Goal: Task Accomplishment & Management: Manage account settings

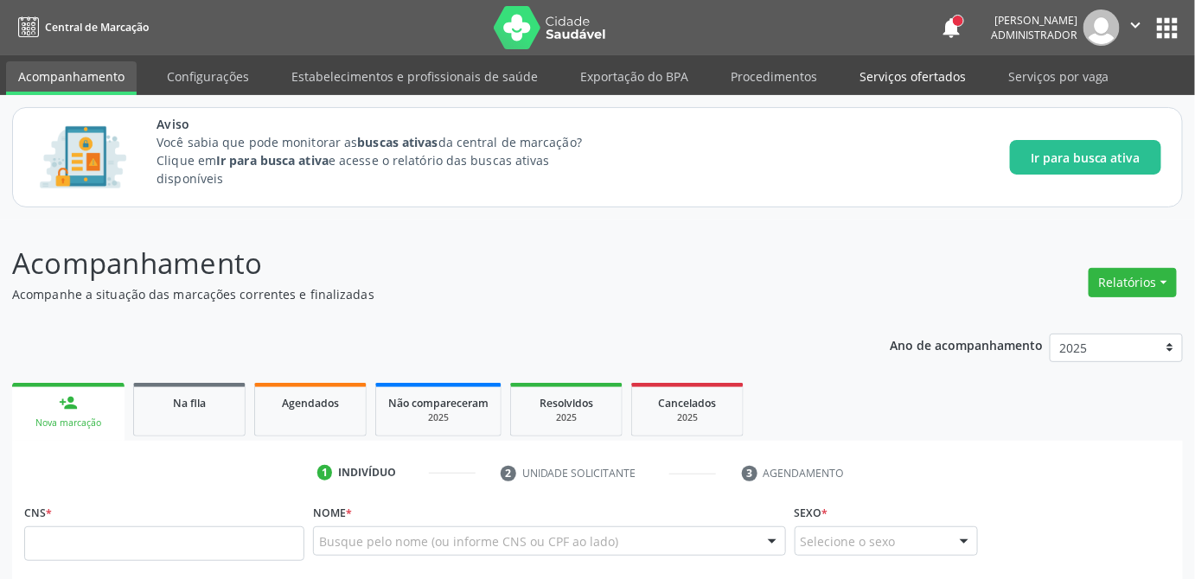
click at [930, 84] on link "Serviços ofertados" at bounding box center [912, 76] width 131 height 30
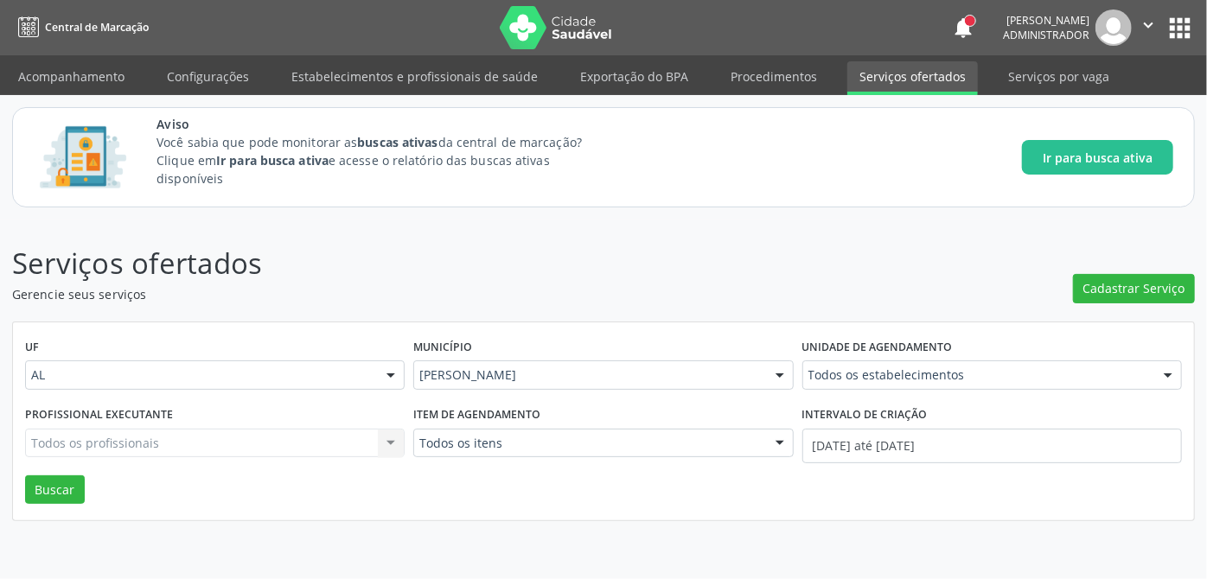
click at [747, 254] on p "Serviços ofertados" at bounding box center [426, 263] width 828 height 43
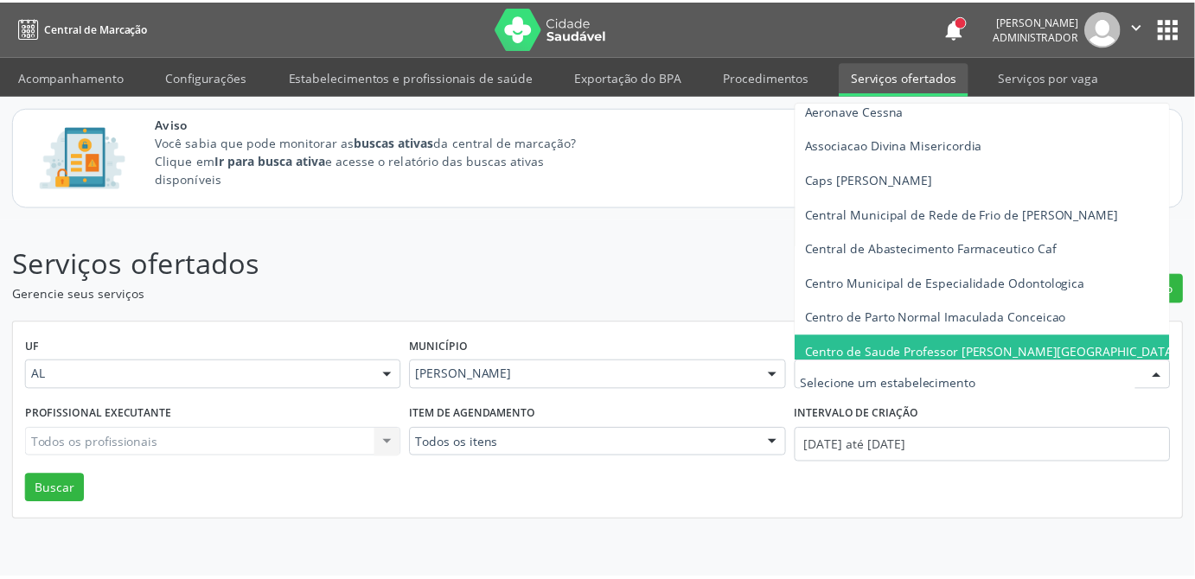
scroll to position [156, 0]
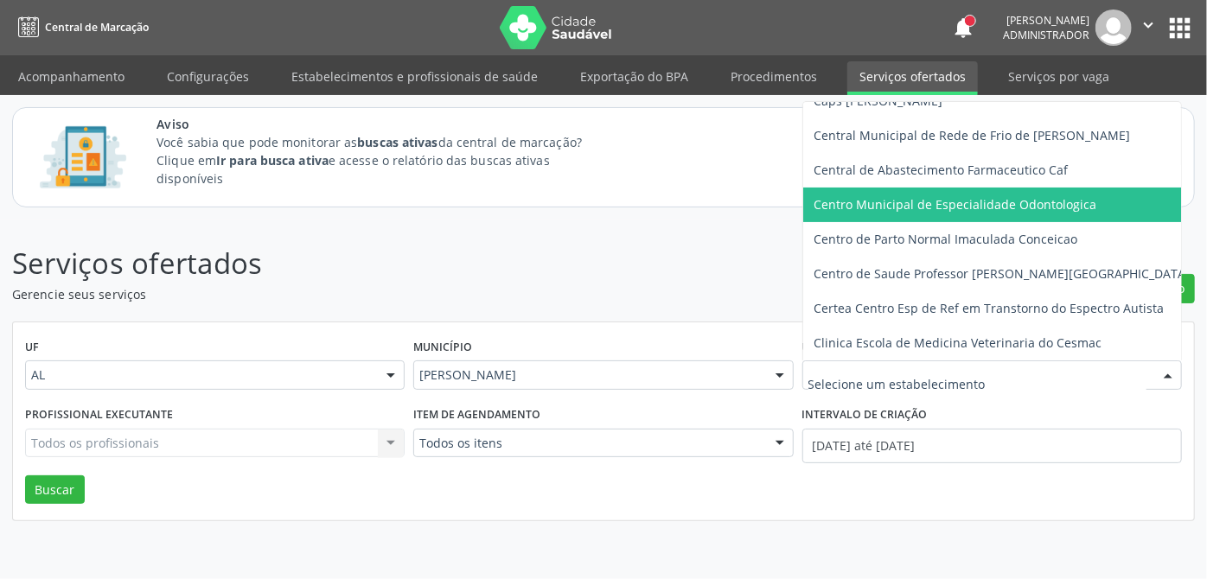
click at [899, 199] on span "Centro Municipal de Especialidade Odontologica" at bounding box center [955, 204] width 283 height 16
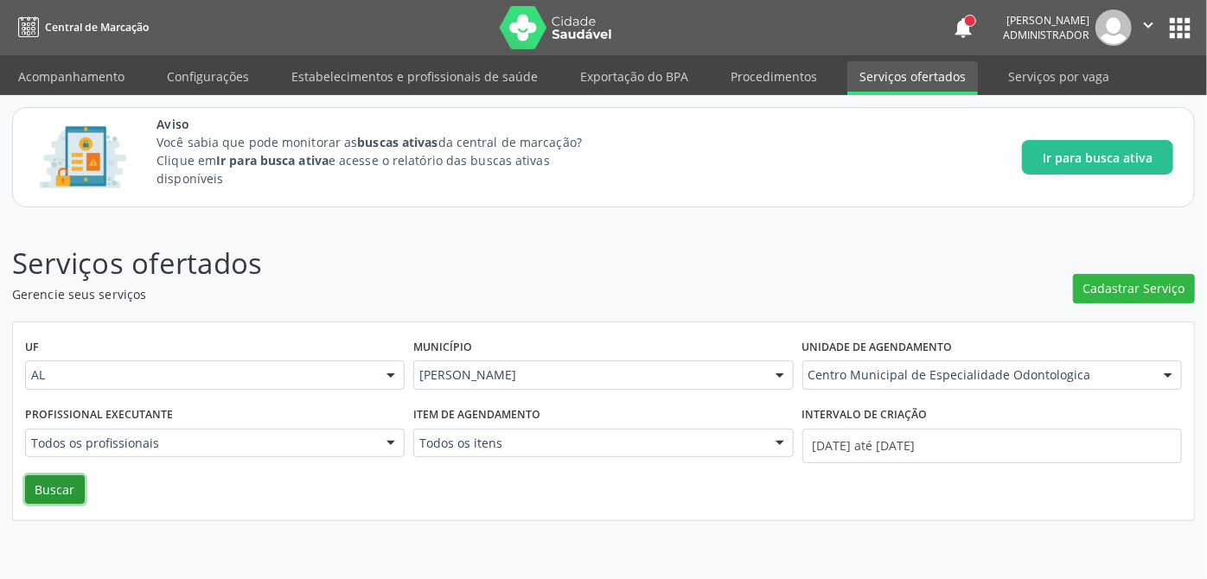
click at [57, 487] on button "Buscar" at bounding box center [55, 489] width 60 height 29
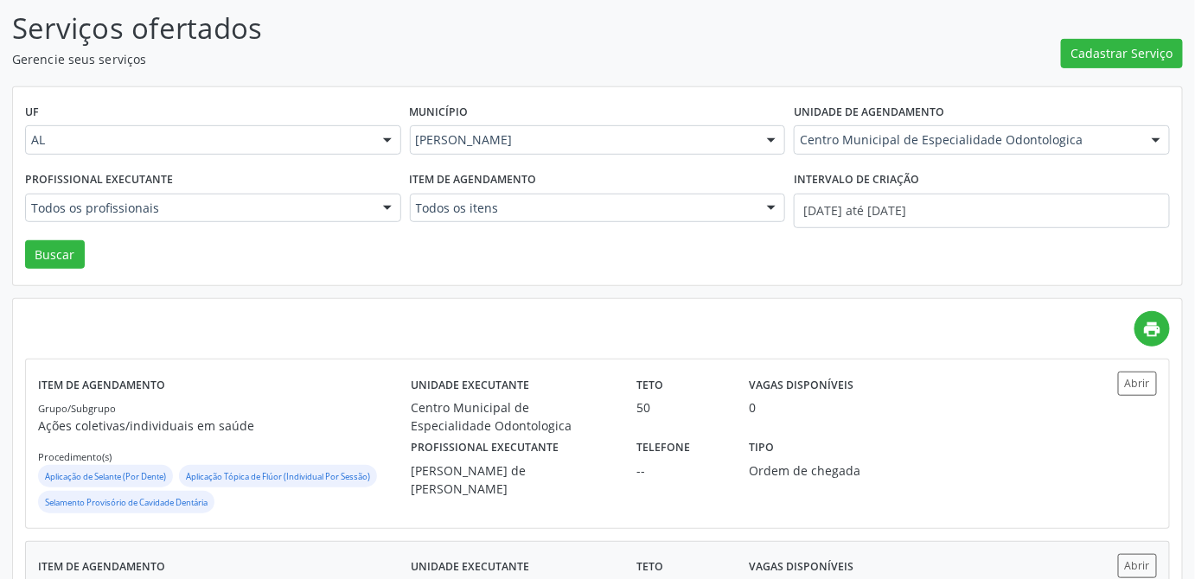
scroll to position [392, 0]
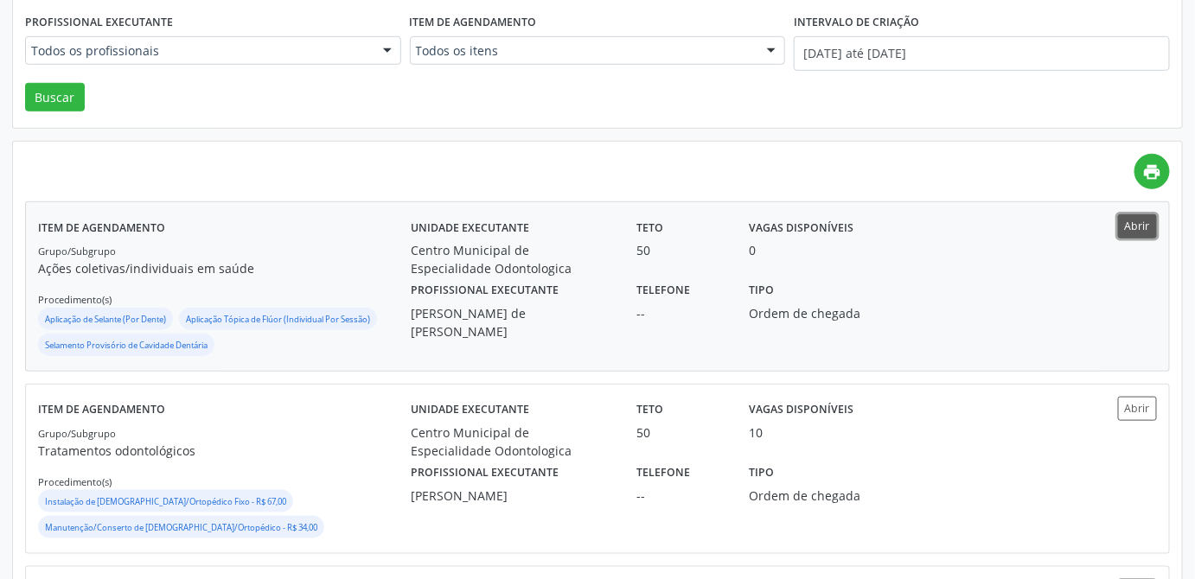
click at [1151, 224] on button "Abrir" at bounding box center [1137, 225] width 39 height 23
click at [1143, 227] on button "Abrir" at bounding box center [1137, 225] width 39 height 23
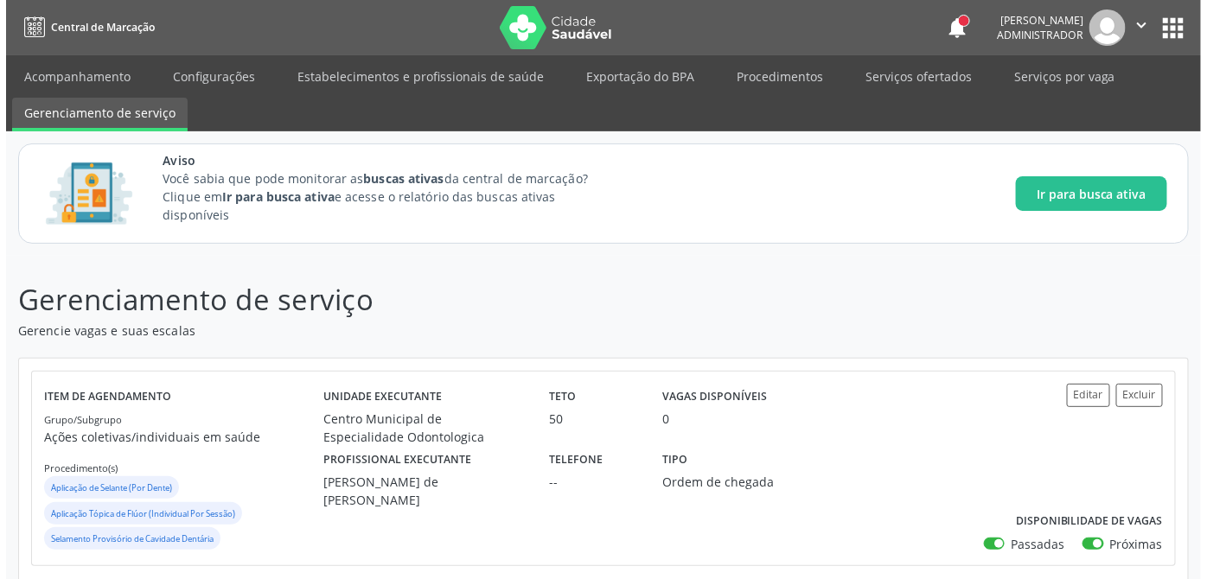
scroll to position [78, 0]
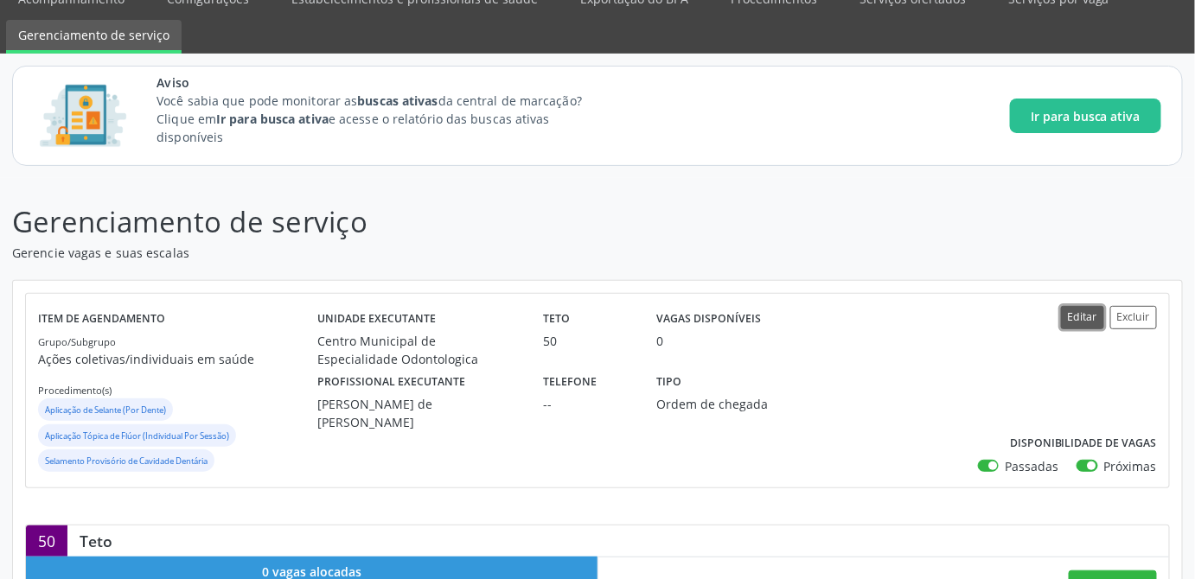
click at [1088, 315] on button "Editar" at bounding box center [1082, 317] width 43 height 23
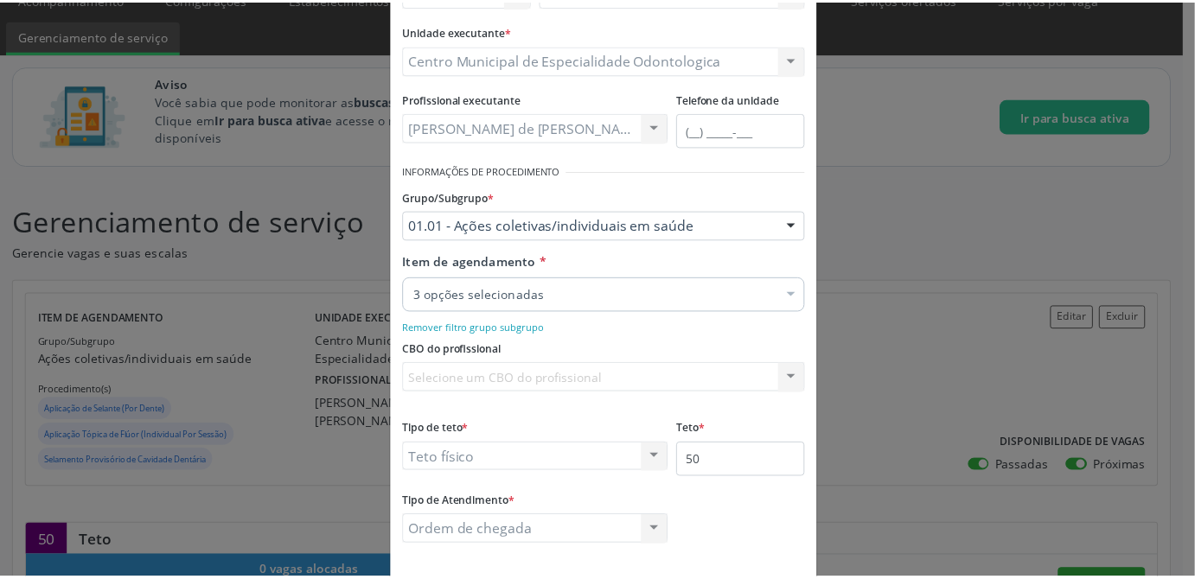
scroll to position [233, 0]
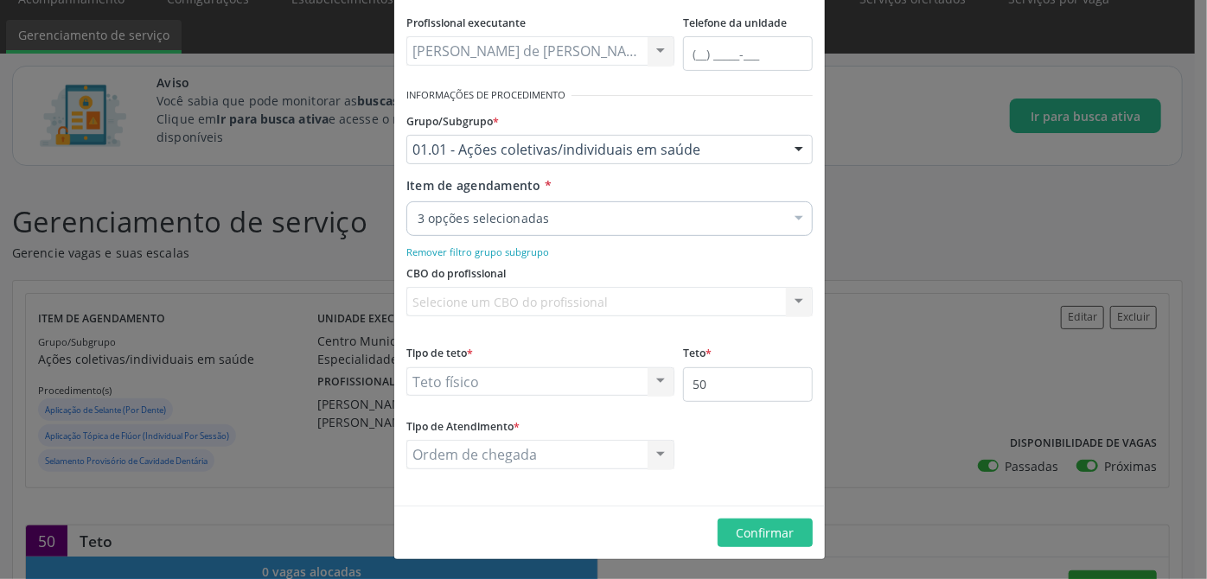
click at [915, 318] on div "Editar Serviço × Informações de Local UF * AL AL Nenhum resultado encontrado pa…" at bounding box center [603, 289] width 1207 height 579
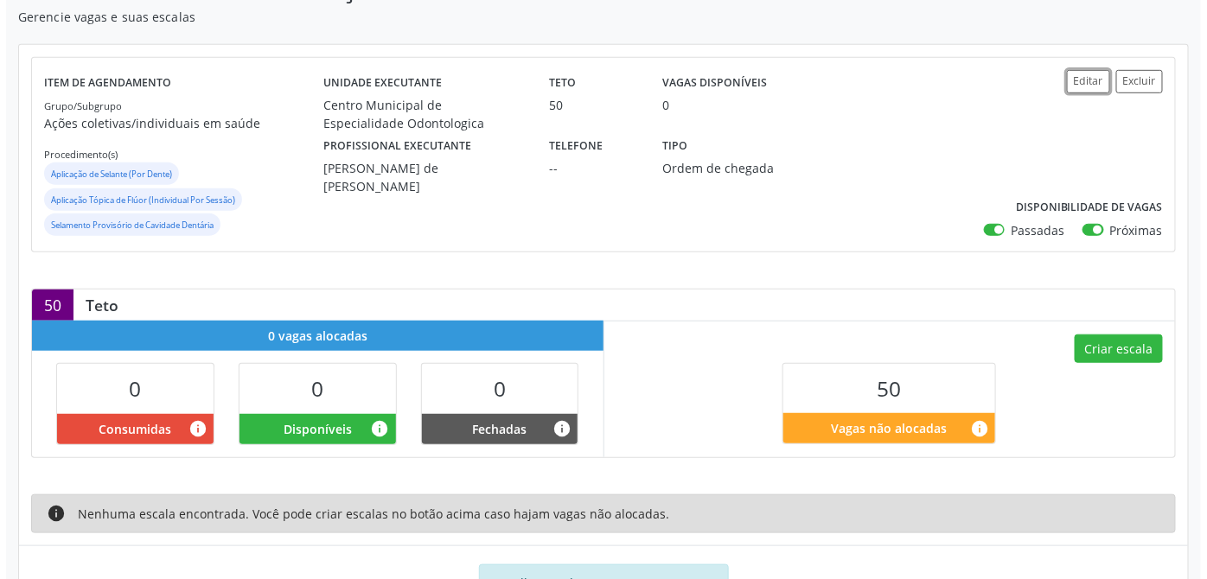
scroll to position [382, 0]
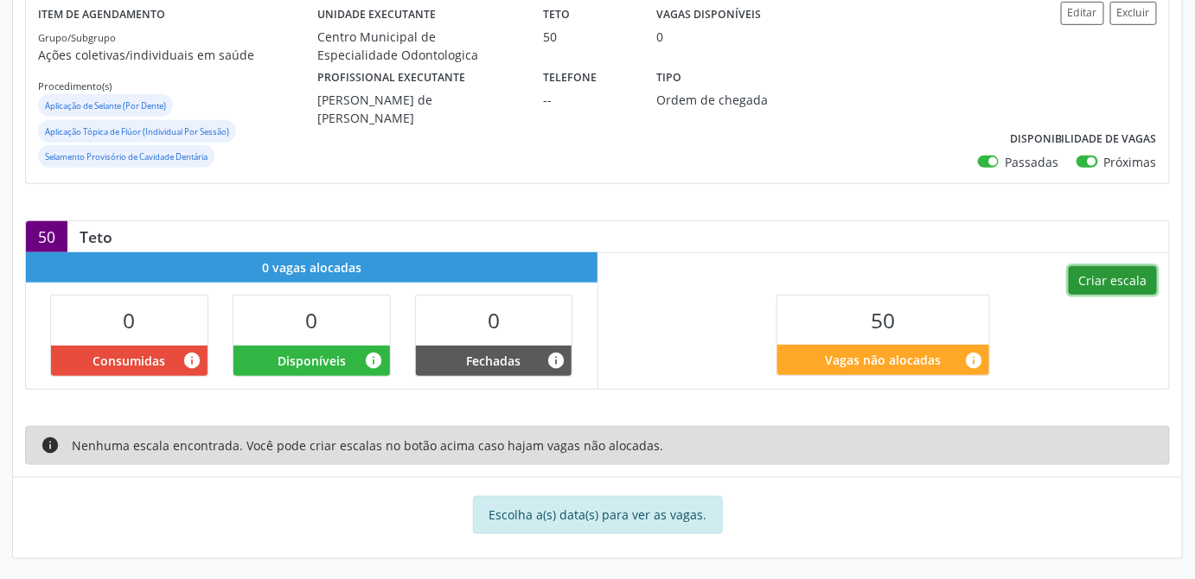
click at [1097, 284] on button "Criar escala" at bounding box center [1113, 280] width 88 height 29
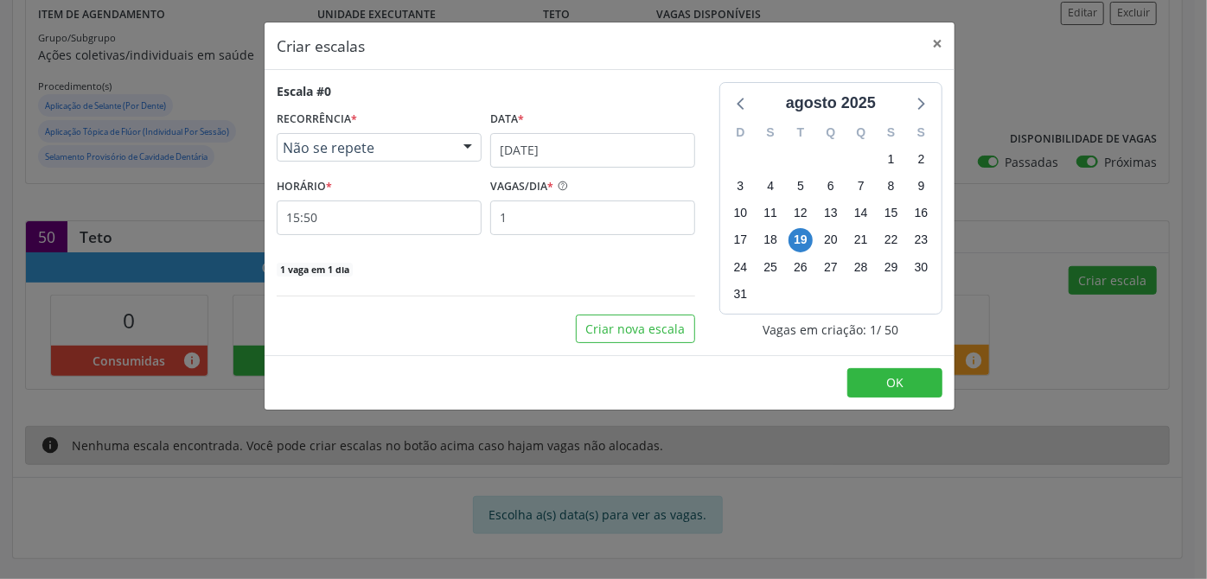
click at [466, 150] on div at bounding box center [468, 148] width 26 height 29
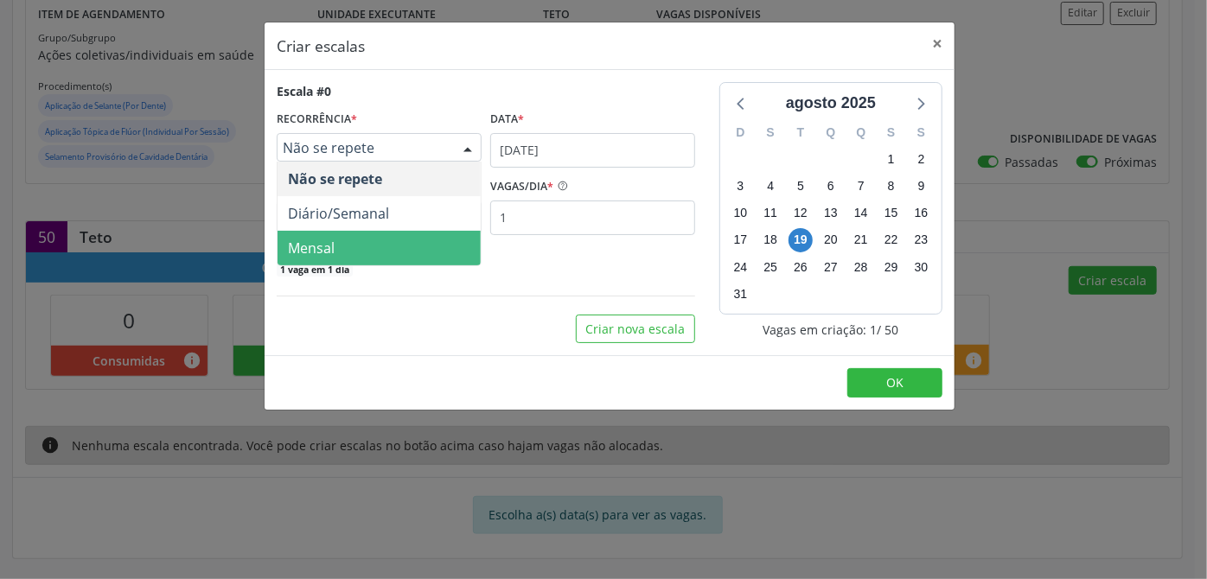
click at [331, 239] on span "Mensal" at bounding box center [311, 248] width 47 height 19
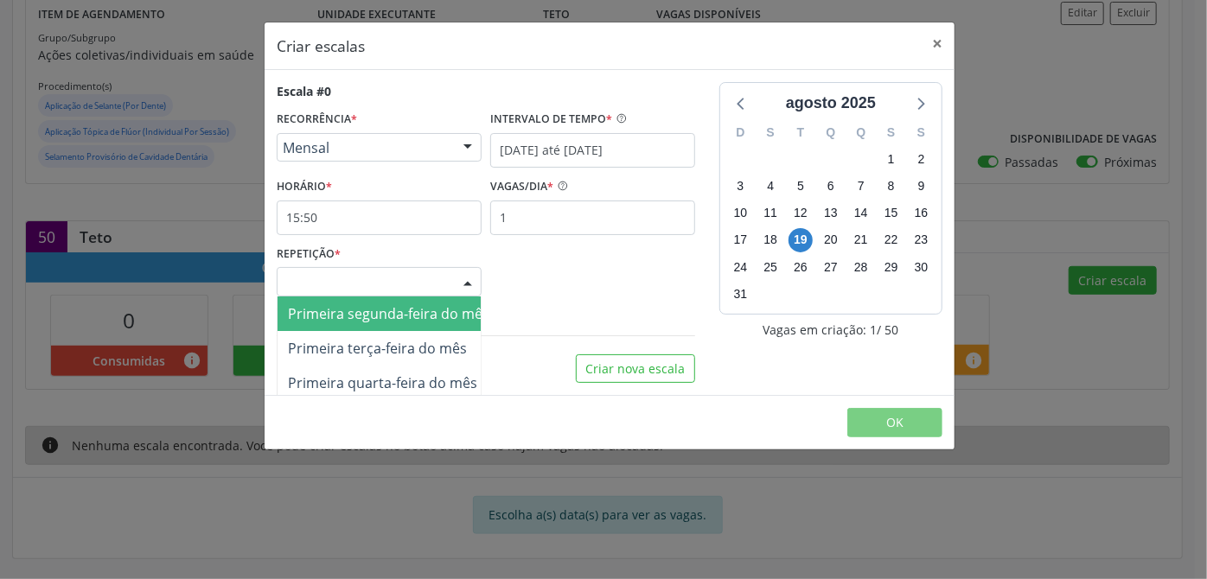
click at [413, 270] on div "Selecione a repetição" at bounding box center [379, 281] width 205 height 29
click at [418, 325] on span "Primeira segunda-feira do mês" at bounding box center [389, 314] width 222 height 35
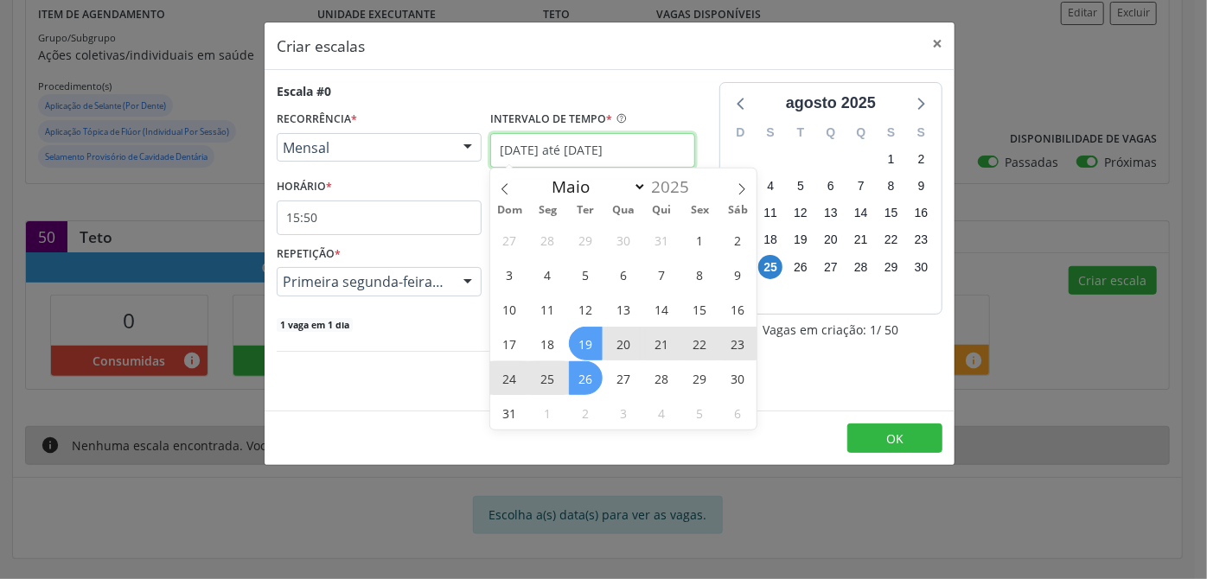
click at [562, 150] on input "19/08/2025 até 26/08/2025" at bounding box center [592, 150] width 205 height 35
click at [700, 244] on span "1" at bounding box center [700, 240] width 34 height 34
type input "01/08/2025"
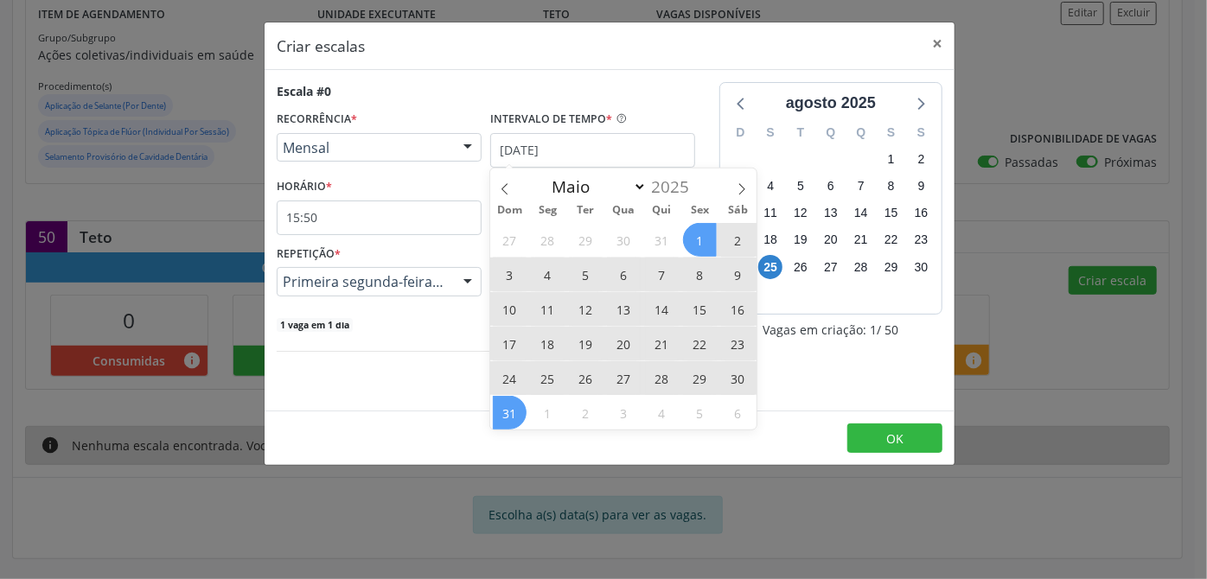
click at [514, 422] on span "31" at bounding box center [510, 413] width 34 height 34
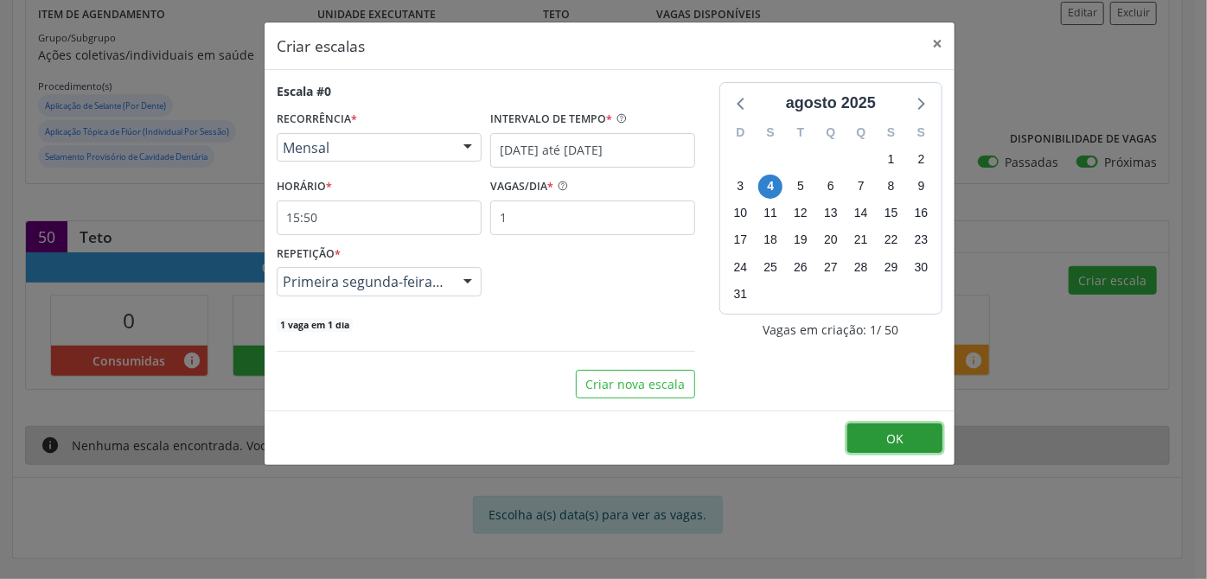
click at [928, 436] on button "OK" at bounding box center [894, 438] width 95 height 29
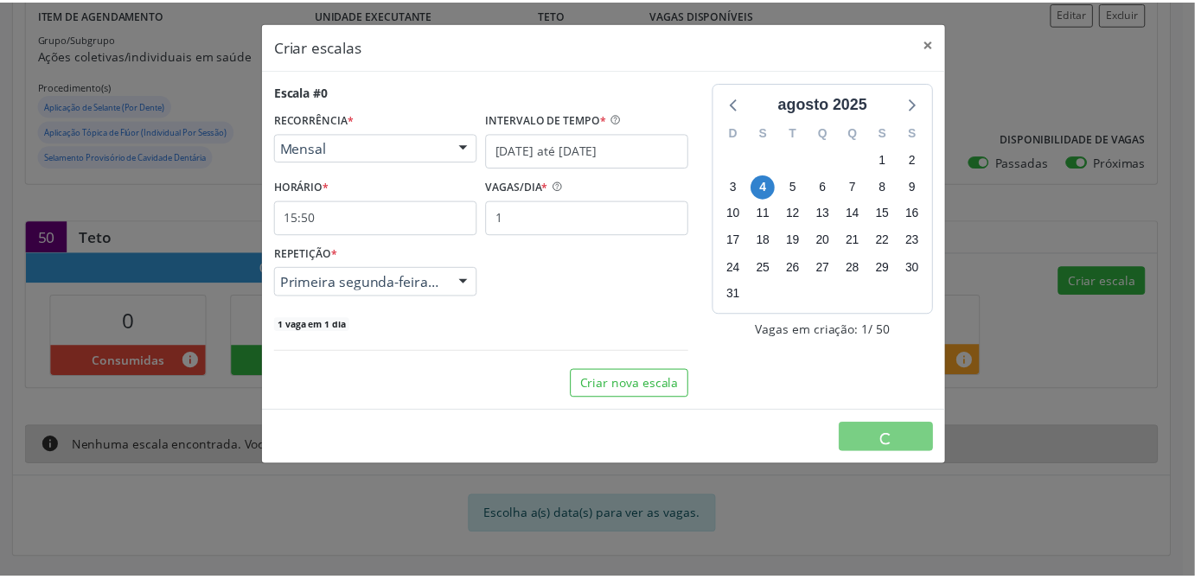
scroll to position [0, 0]
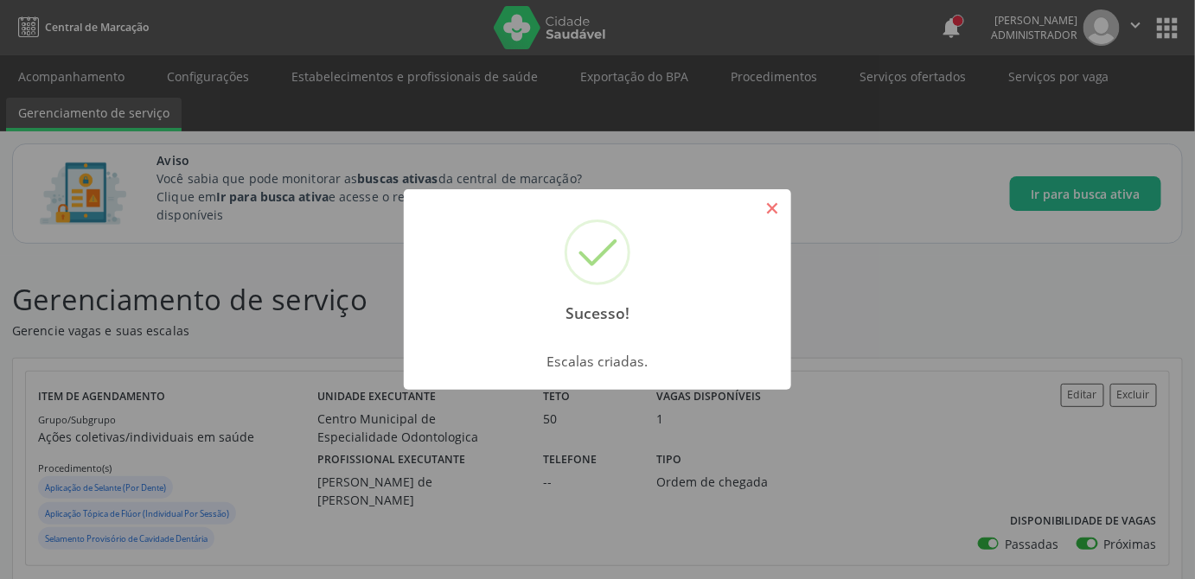
click at [769, 219] on button "×" at bounding box center [771, 208] width 29 height 29
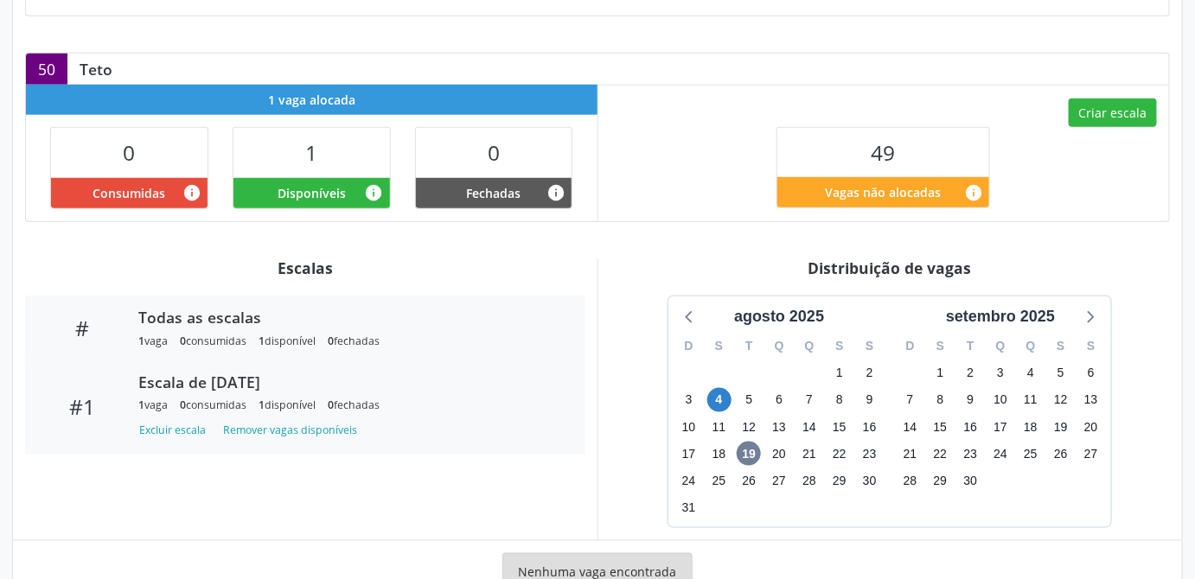
scroll to position [607, 0]
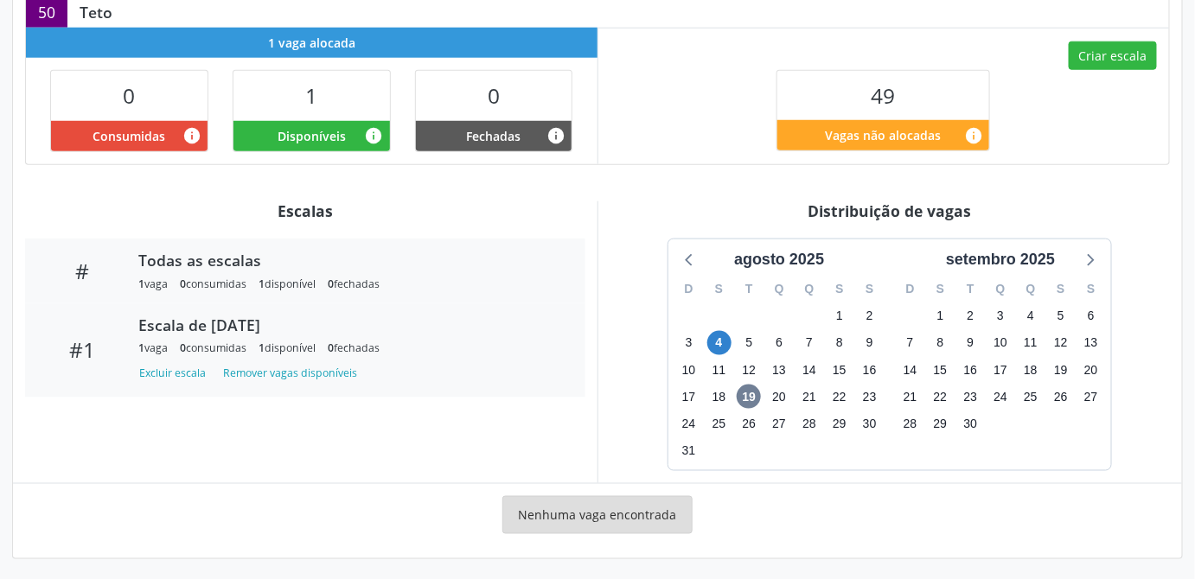
click at [170, 323] on div "Escala de 04/08/2025" at bounding box center [349, 325] width 422 height 19
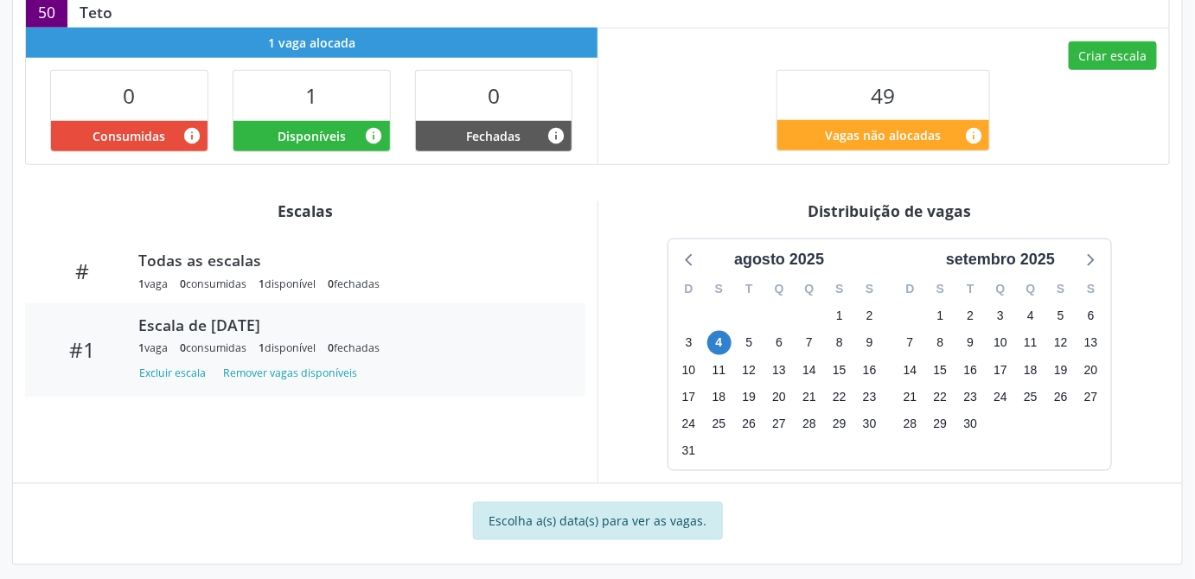
scroll to position [528, 0]
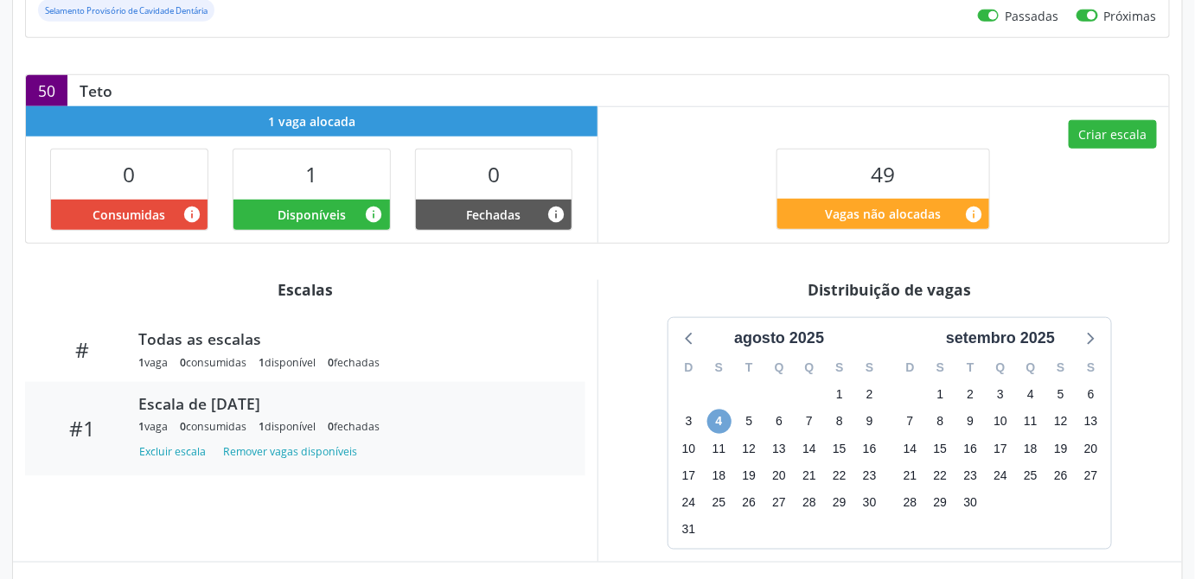
click at [720, 422] on span "4" at bounding box center [719, 422] width 24 height 24
click at [736, 418] on div "5" at bounding box center [749, 421] width 30 height 27
click at [740, 418] on span "5" at bounding box center [749, 422] width 24 height 24
click at [553, 427] on div "Escala de 04/08/2025 1 vaga 0 consumidas 1 disponível 0 fechadas" at bounding box center [349, 414] width 446 height 41
click at [148, 450] on button "Excluir escala" at bounding box center [175, 451] width 74 height 23
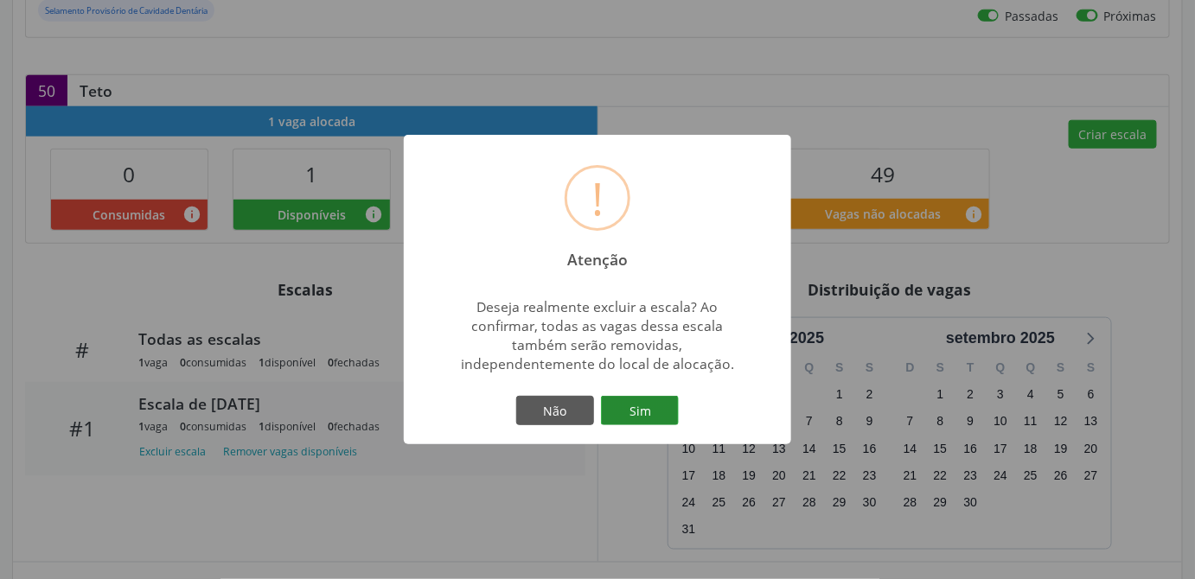
click at [635, 408] on button "Sim" at bounding box center [640, 410] width 78 height 29
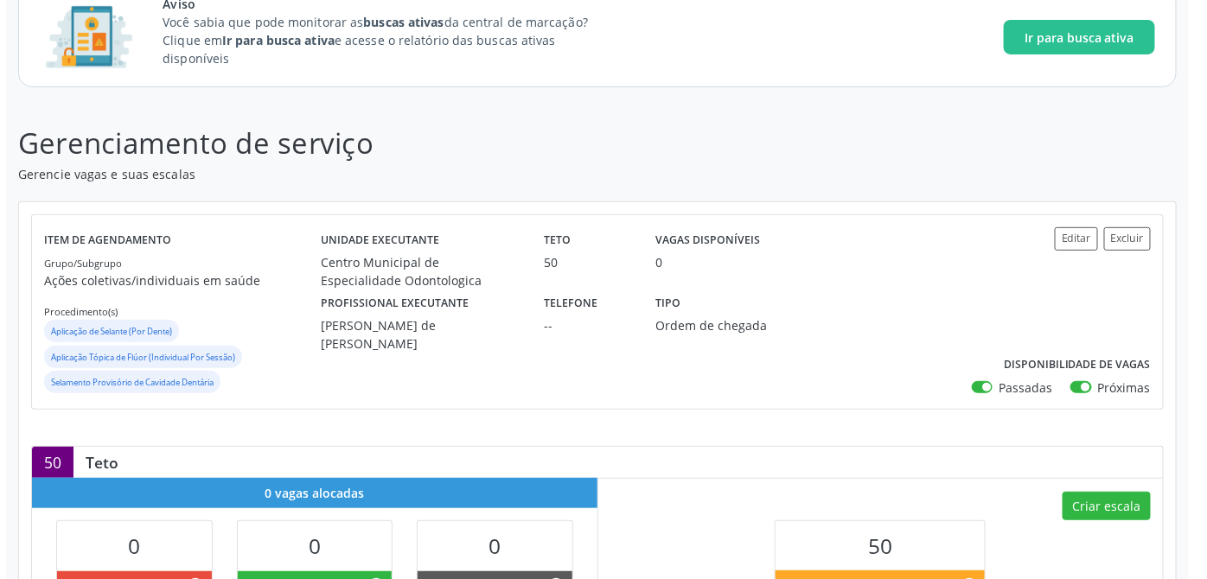
scroll to position [78, 0]
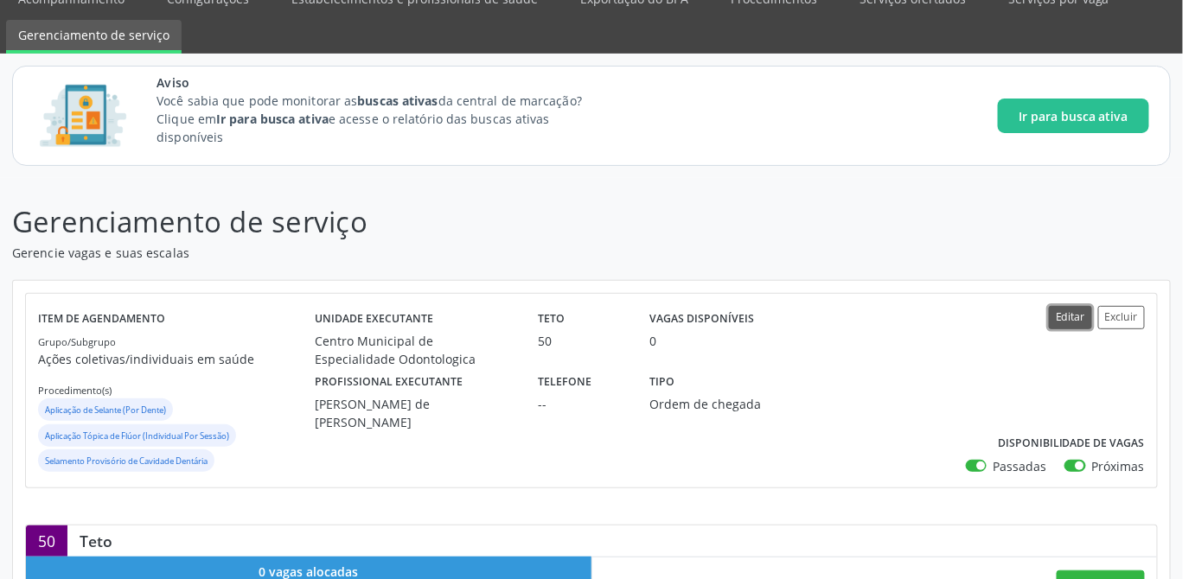
click at [1066, 320] on button "Editar" at bounding box center [1070, 317] width 43 height 23
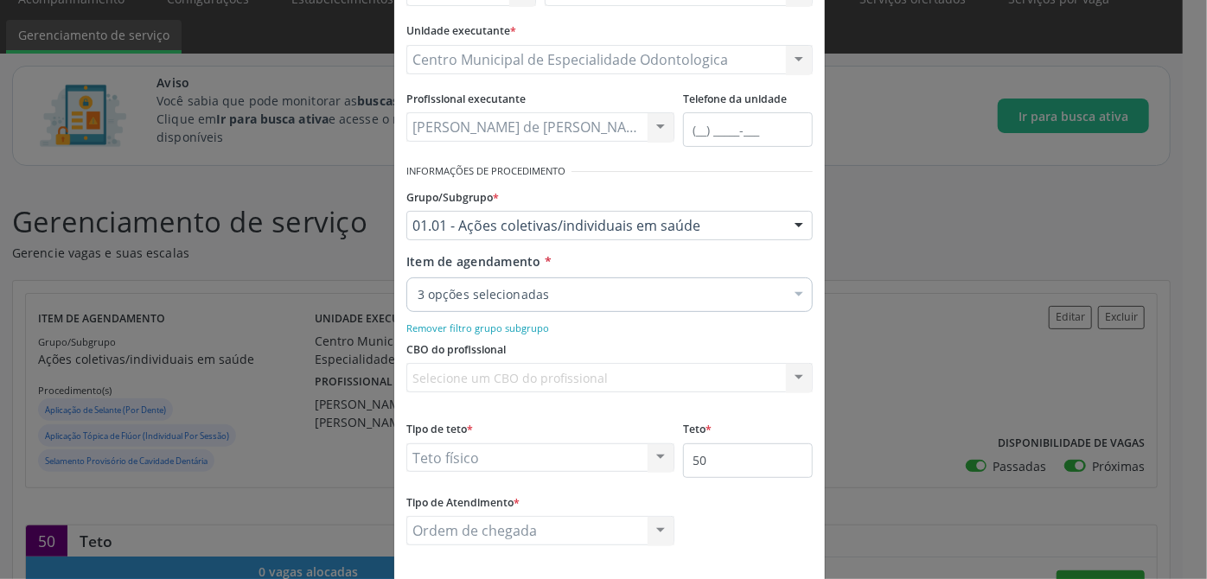
scroll to position [233, 0]
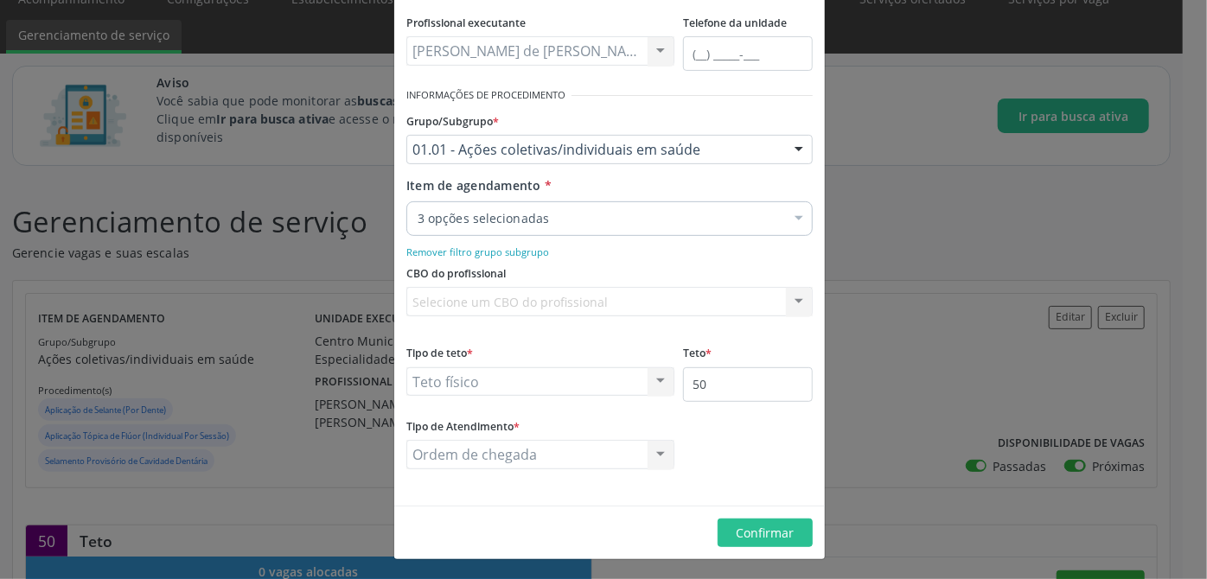
click at [558, 451] on div "Ordem de chegada Ordem de chegada Horário agendado Nenhum resultado encontrado …" at bounding box center [540, 454] width 268 height 29
click at [702, 386] on input "50" at bounding box center [748, 384] width 130 height 35
click at [775, 528] on span "Confirmar" at bounding box center [766, 533] width 58 height 16
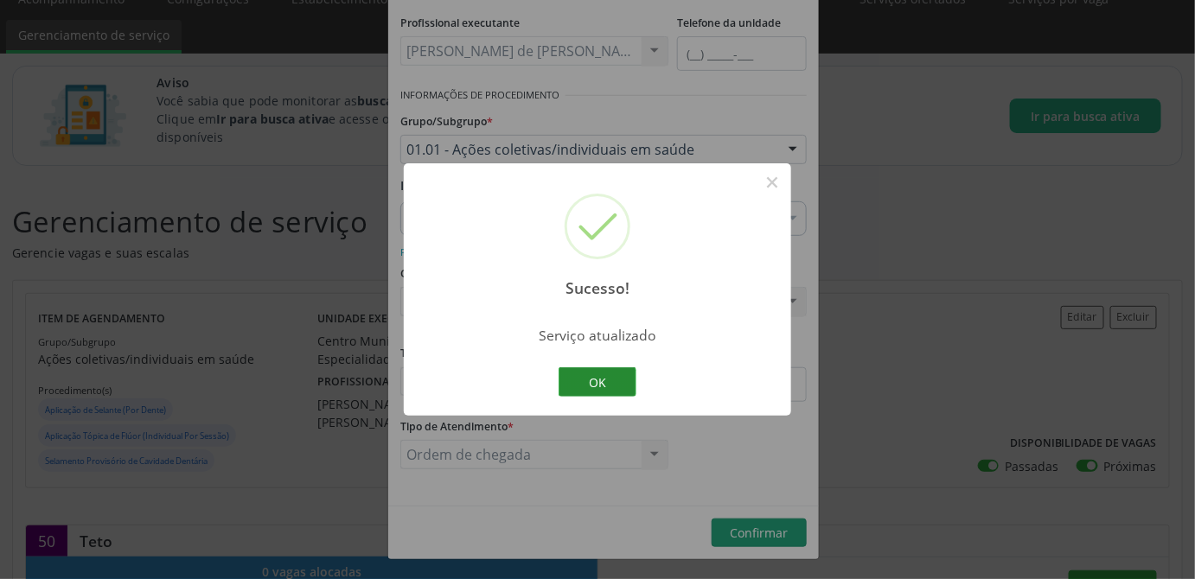
click at [606, 383] on button "OK" at bounding box center [597, 381] width 78 height 29
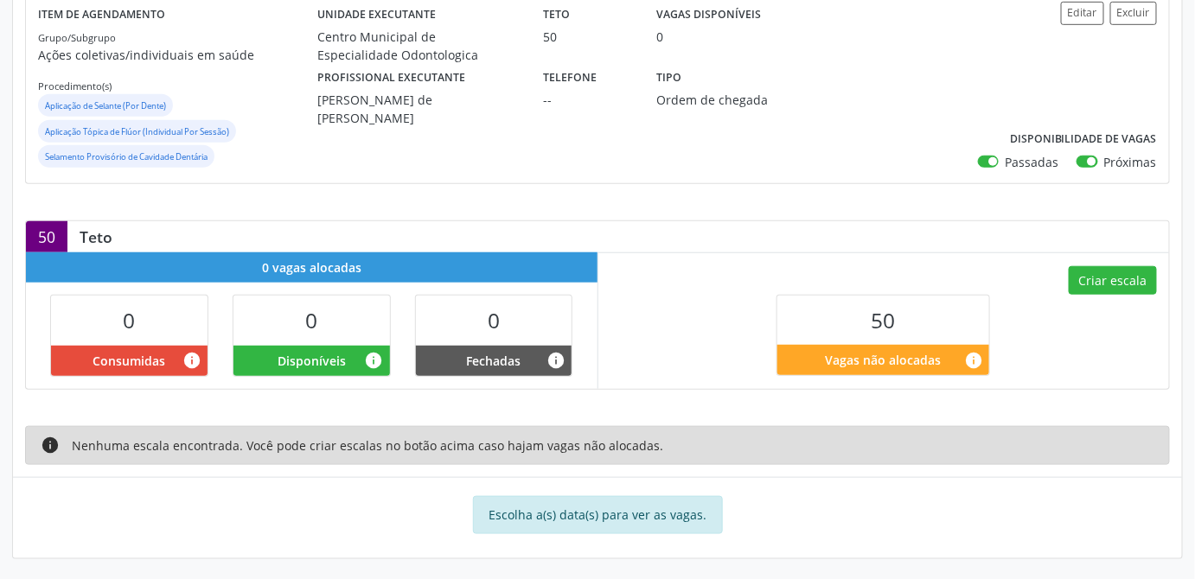
scroll to position [303, 0]
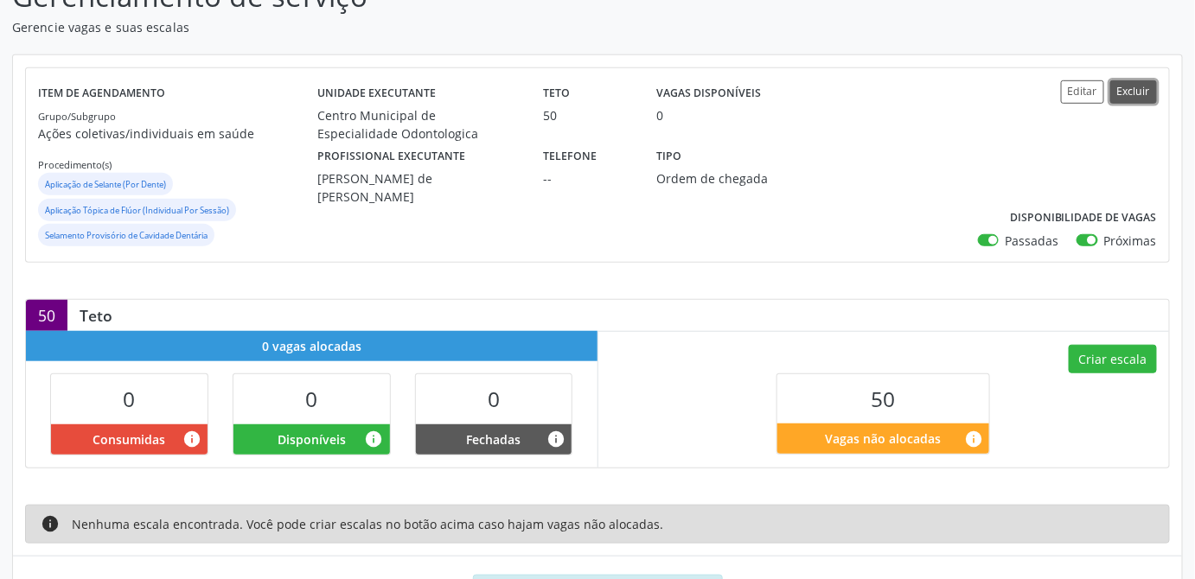
click at [1134, 97] on button "Excluir" at bounding box center [1133, 91] width 47 height 23
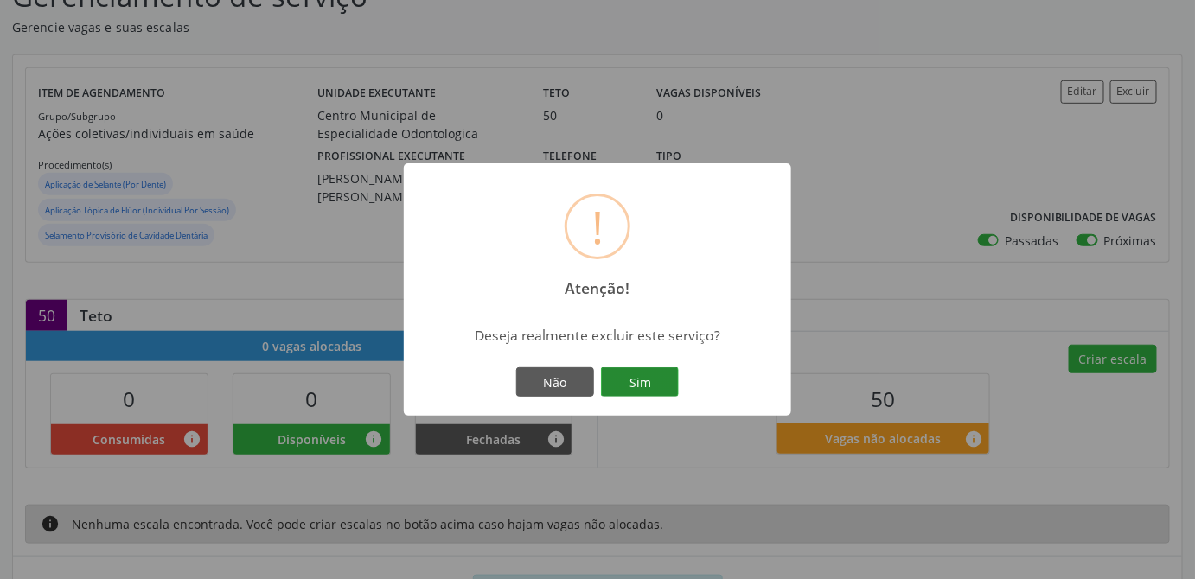
click at [634, 387] on button "Sim" at bounding box center [640, 381] width 78 height 29
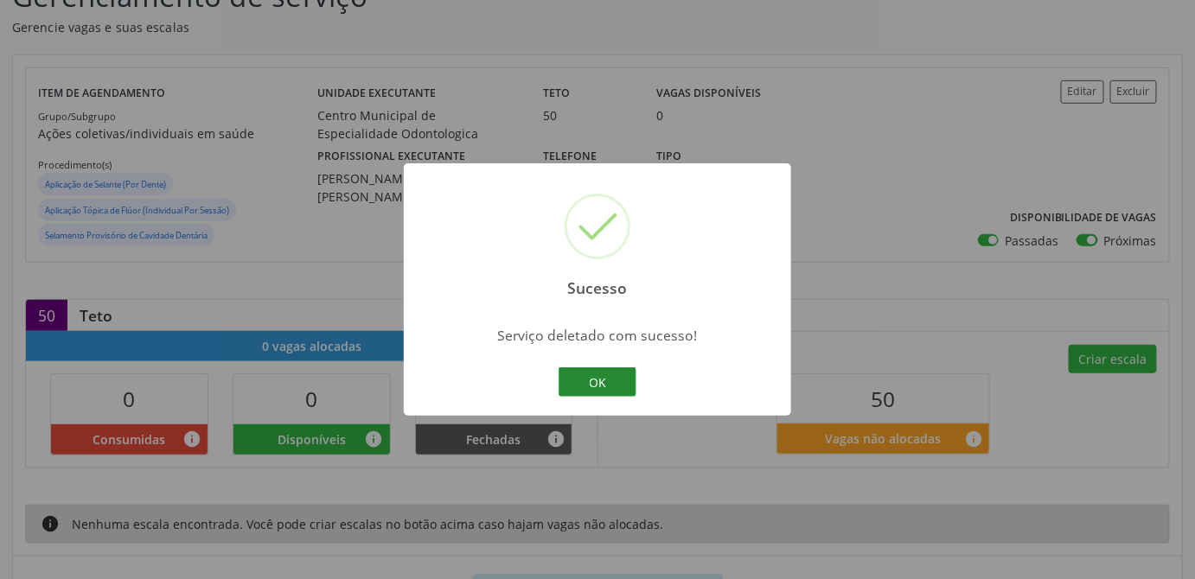
click at [609, 378] on button "OK" at bounding box center [597, 381] width 78 height 29
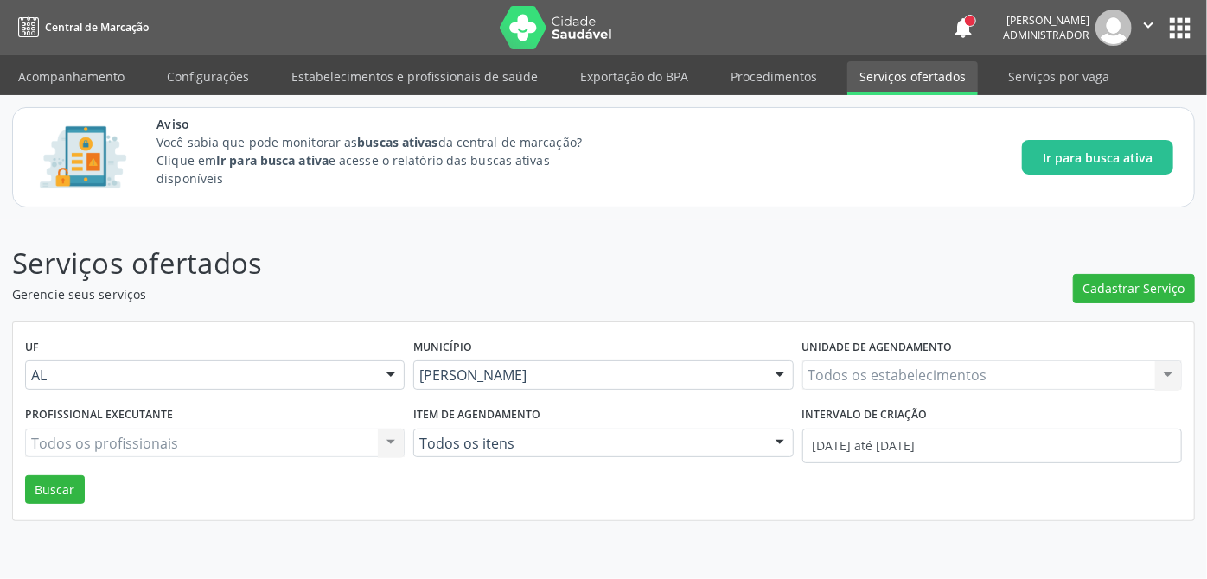
click at [876, 249] on header "Serviços ofertados Gerencie seus serviços Cadastrar Serviço" at bounding box center [603, 272] width 1183 height 61
click at [555, 260] on p "Serviços ofertados" at bounding box center [426, 263] width 828 height 43
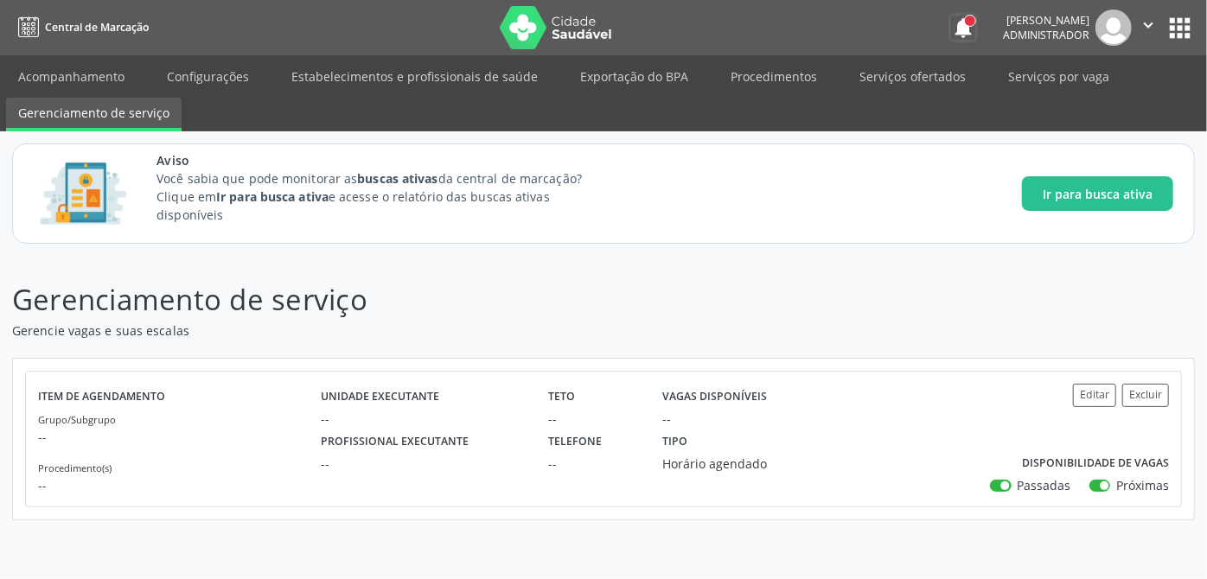
click at [951, 26] on button "notifications" at bounding box center [963, 28] width 24 height 24
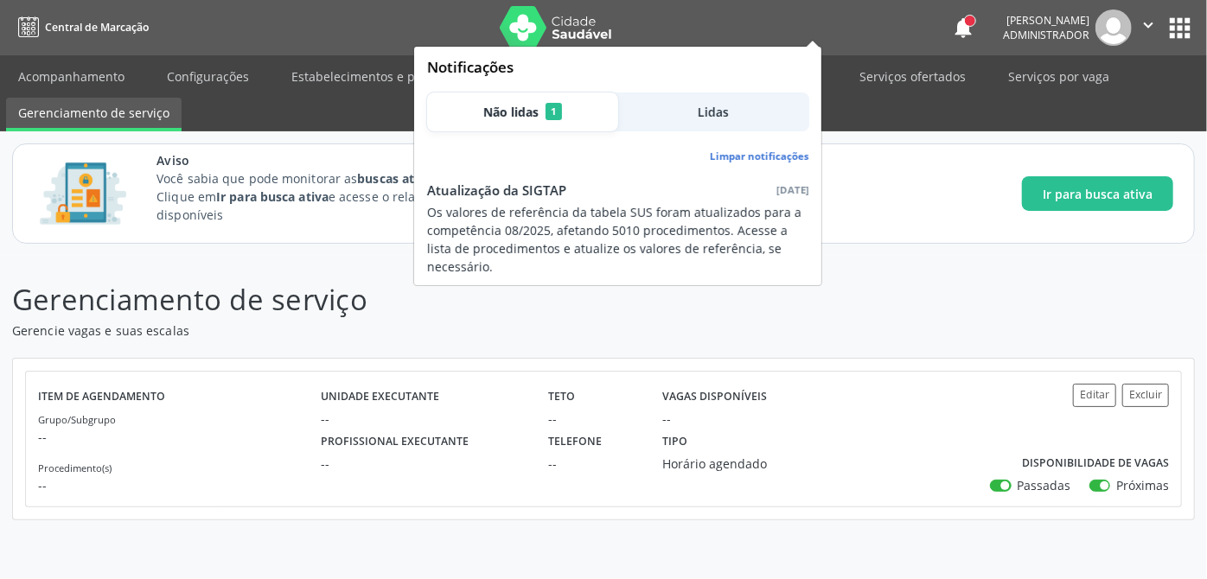
click at [897, 328] on header "Gerenciamento de serviço Gerencie vagas e suas escalas" at bounding box center [603, 308] width 1183 height 61
click at [874, 211] on div "Aviso Você sabia que pode monitorar as buscas ativas da central de marcação? Cl…" at bounding box center [664, 193] width 1017 height 85
click at [916, 352] on div "Gerenciamento de serviço Gerencie vagas e suas escalas Item de agendamento Grup…" at bounding box center [603, 399] width 1183 height 242
click at [793, 319] on p "Gerenciamento de serviço" at bounding box center [426, 299] width 828 height 43
click at [616, 75] on span "Notificações" at bounding box center [618, 67] width 382 height 22
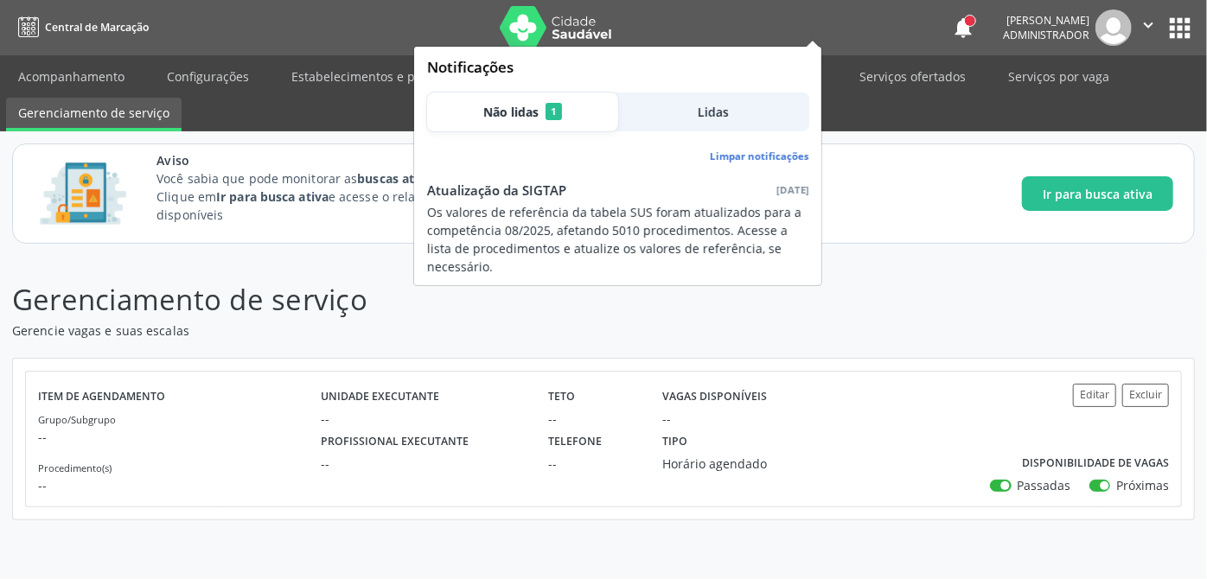
click at [715, 109] on span "Lidas" at bounding box center [713, 112] width 31 height 18
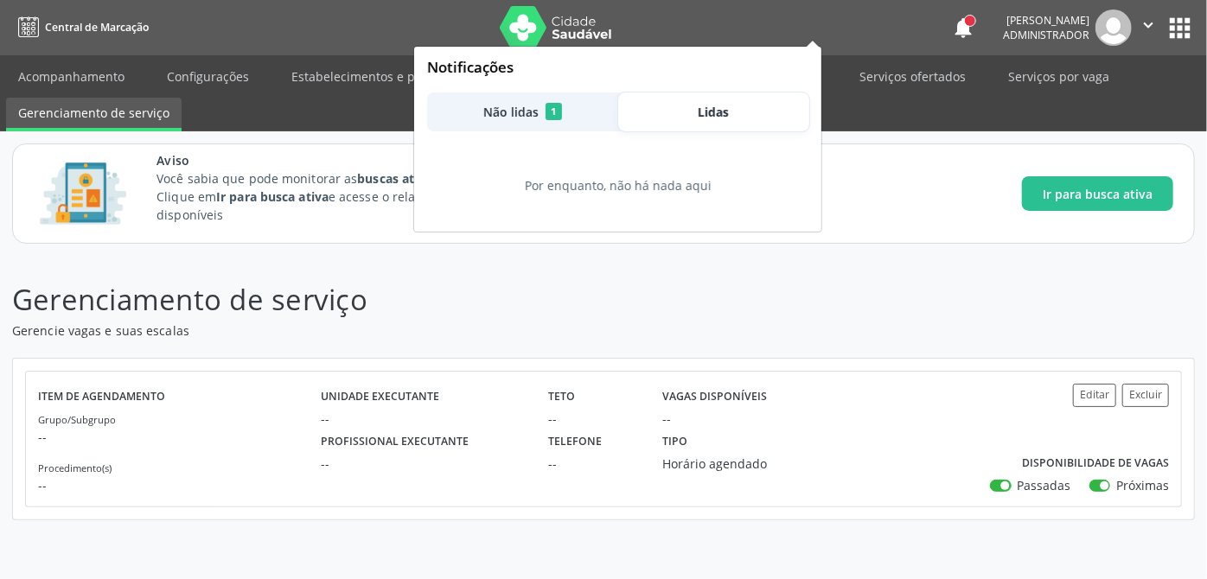
click at [559, 113] on span "1" at bounding box center [554, 111] width 16 height 17
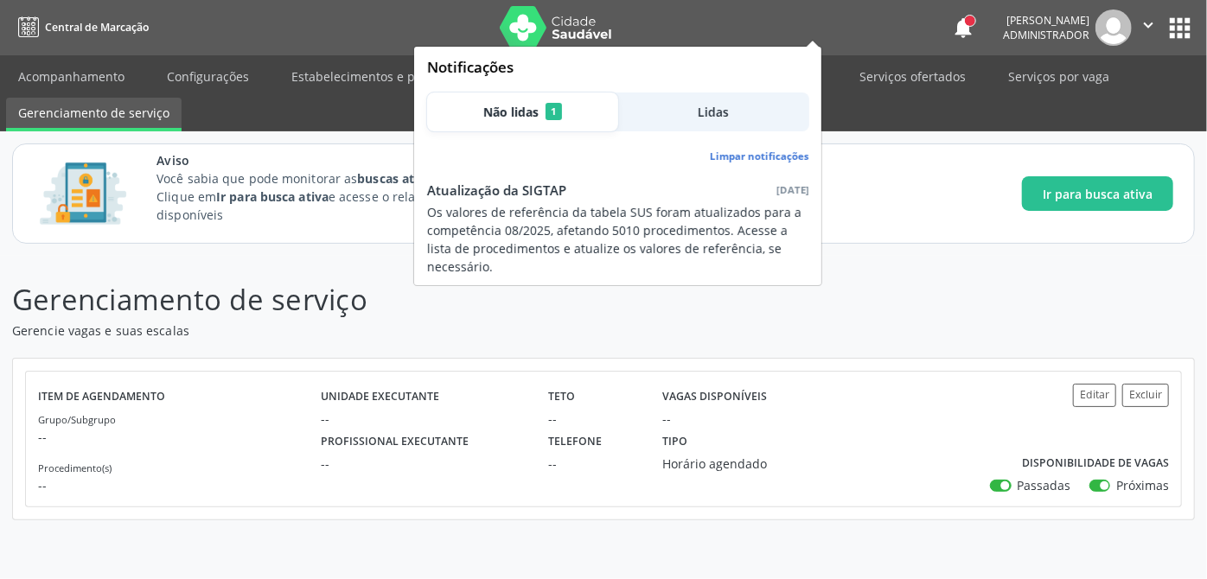
click at [945, 290] on header "Gerenciamento de serviço Gerencie vagas e suas escalas" at bounding box center [603, 308] width 1183 height 61
click at [965, 22] on div at bounding box center [970, 21] width 10 height 10
